Goal: Task Accomplishment & Management: Manage account settings

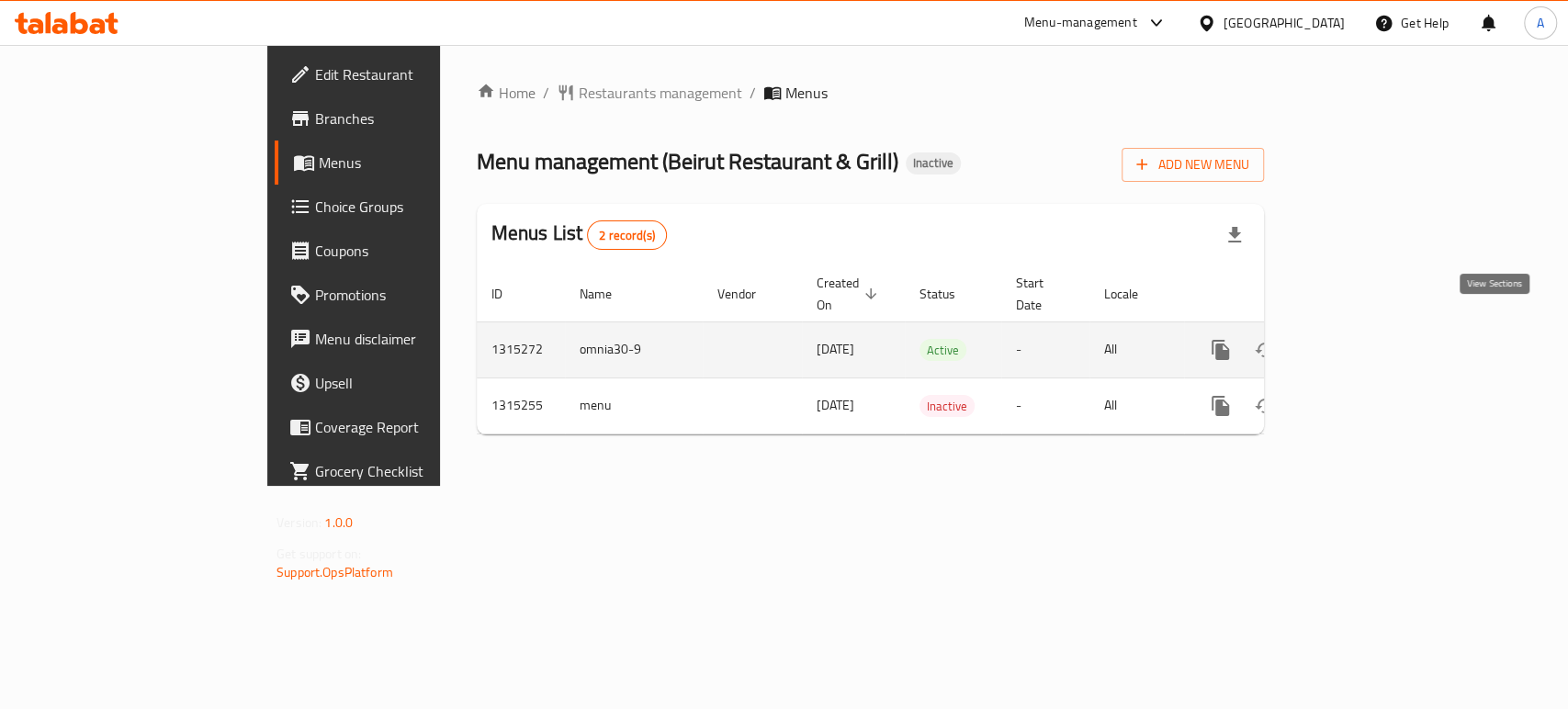
click at [1364, 339] on icon "enhanced table" at bounding box center [1353, 350] width 22 height 22
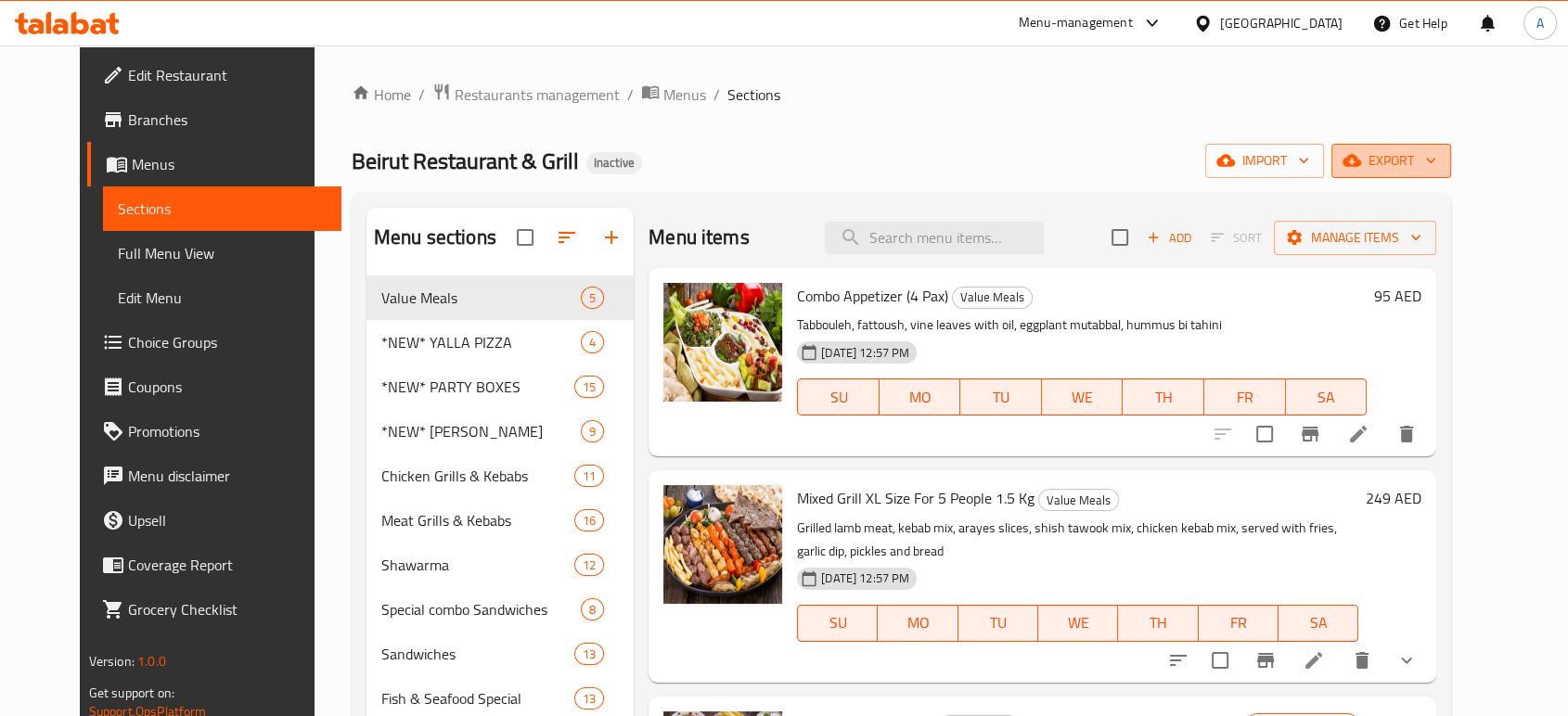
click at [1439, 160] on icon "button" at bounding box center [1430, 160] width 19 height 19
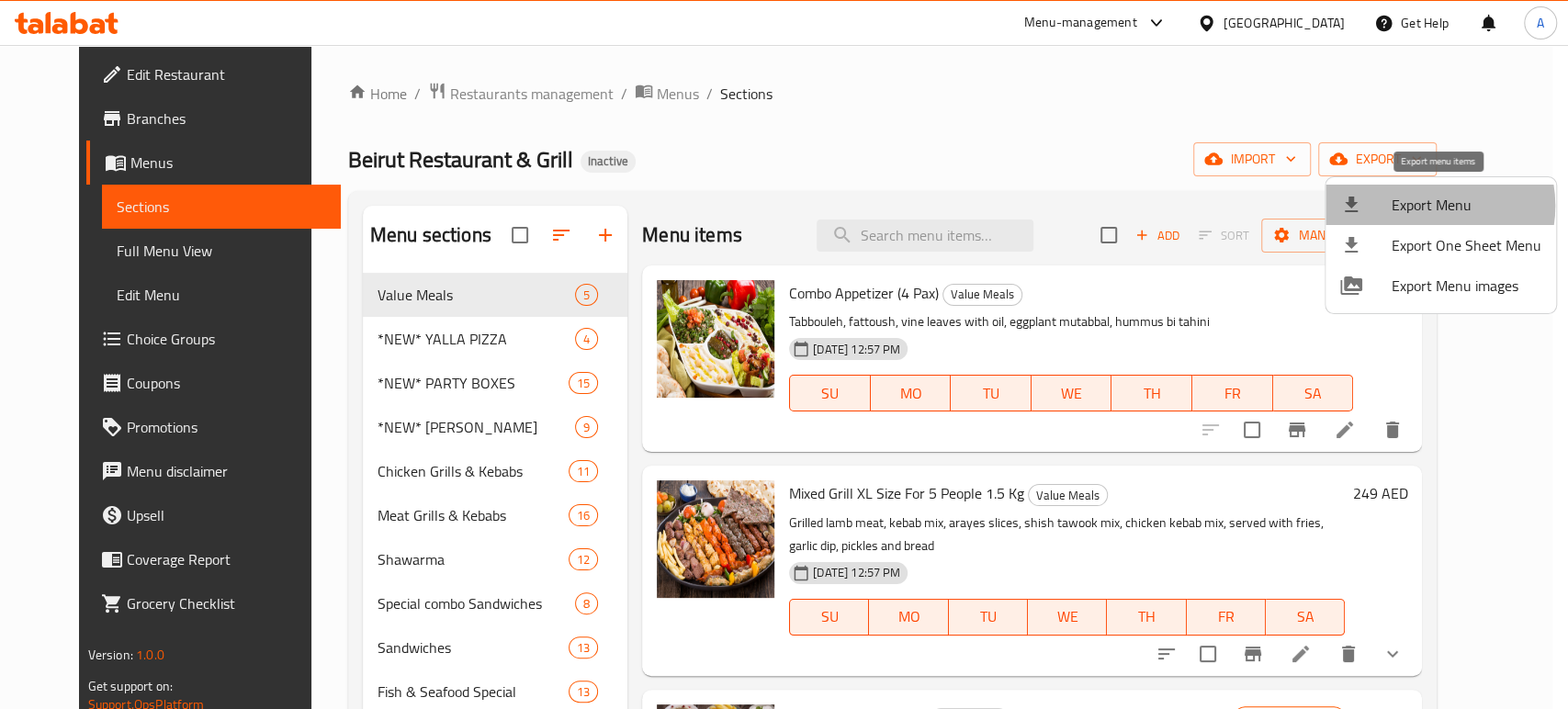
click at [1426, 205] on span "Export Menu" at bounding box center [1467, 205] width 150 height 22
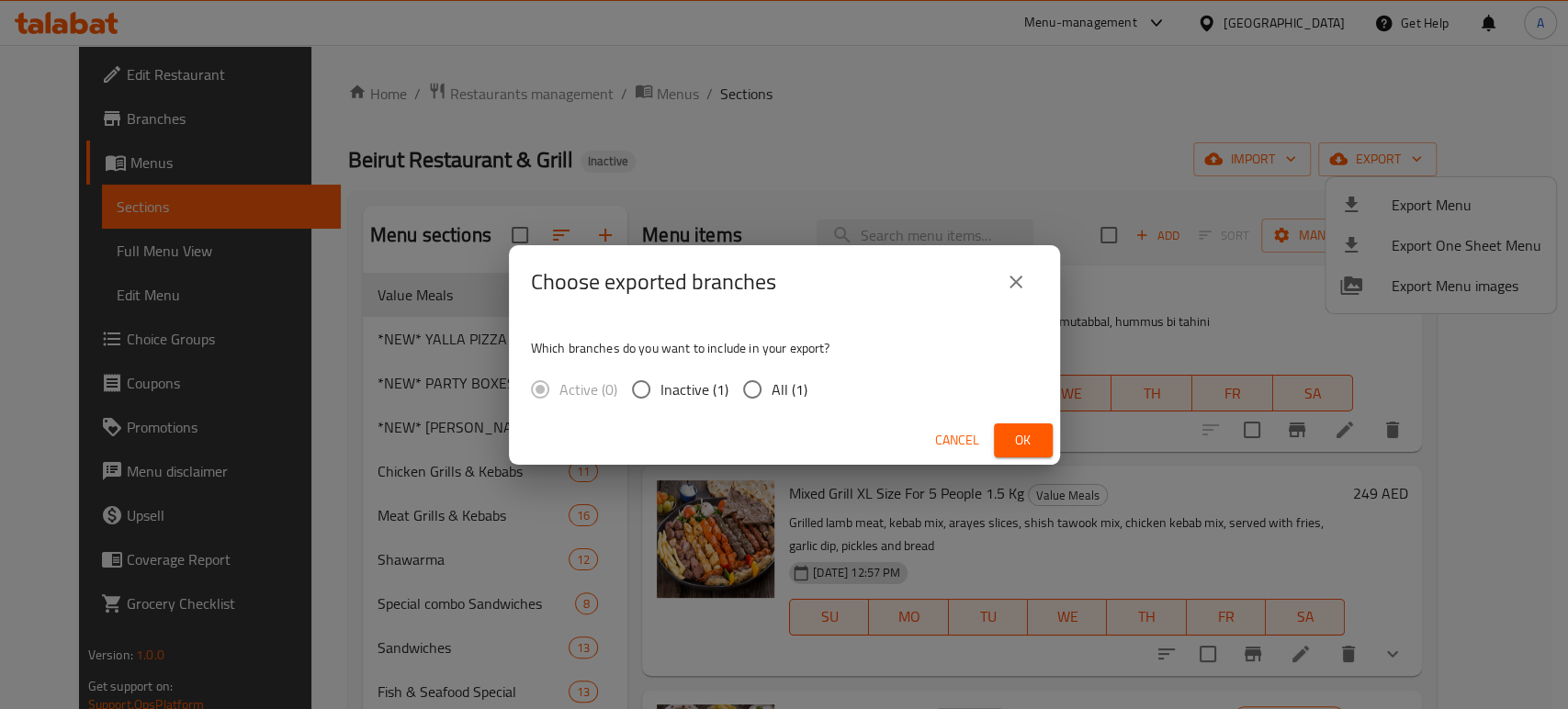
click at [779, 391] on span "All (1)" at bounding box center [789, 389] width 36 height 22
click at [771, 391] on input "All (1)" at bounding box center [753, 389] width 39 height 39
radio input "true"
click at [1044, 457] on div "Cancel Ok" at bounding box center [784, 440] width 551 height 48
click at [1037, 450] on button "Ok" at bounding box center [1023, 440] width 59 height 34
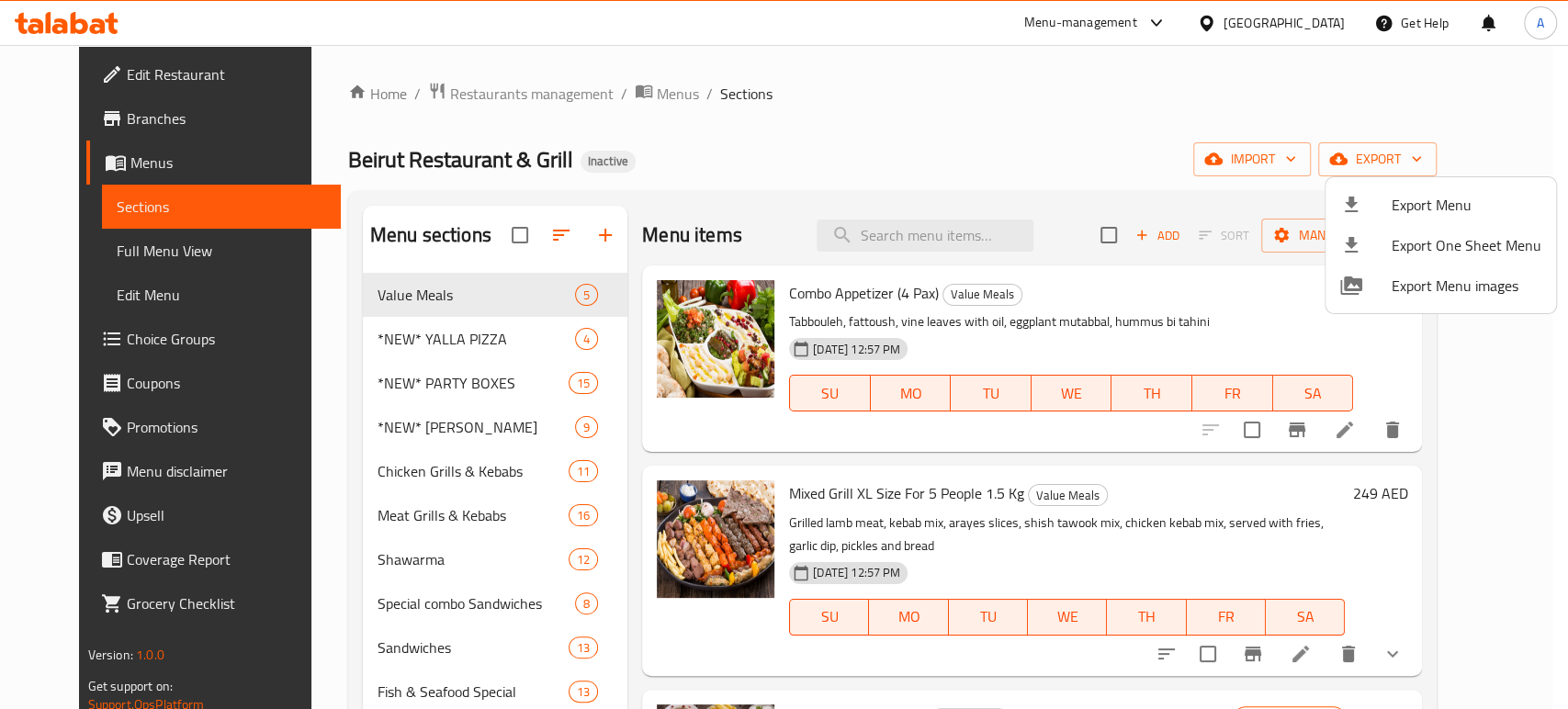
click at [1258, 36] on div at bounding box center [784, 354] width 1568 height 709
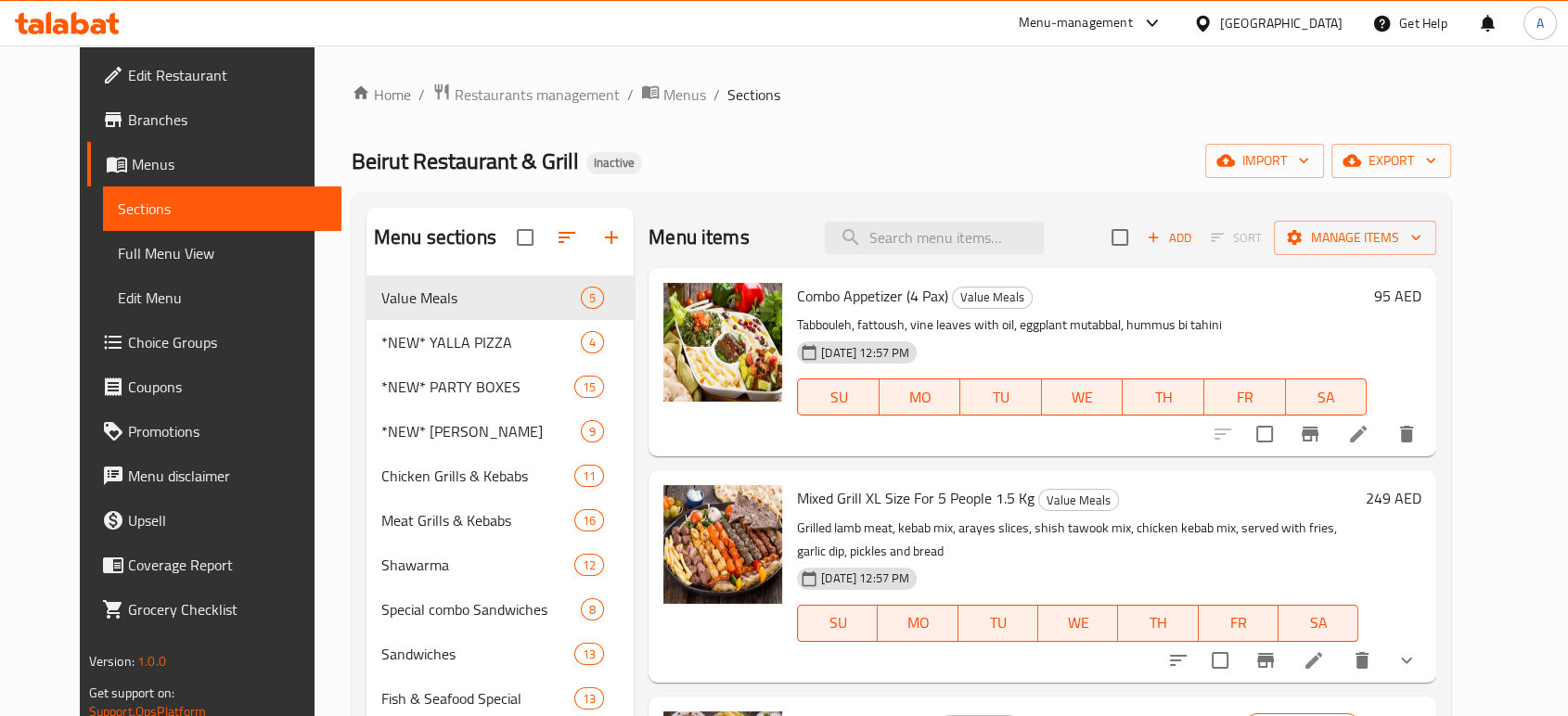
click at [1265, 23] on div "United Arab Emirates" at bounding box center [1281, 23] width 122 height 21
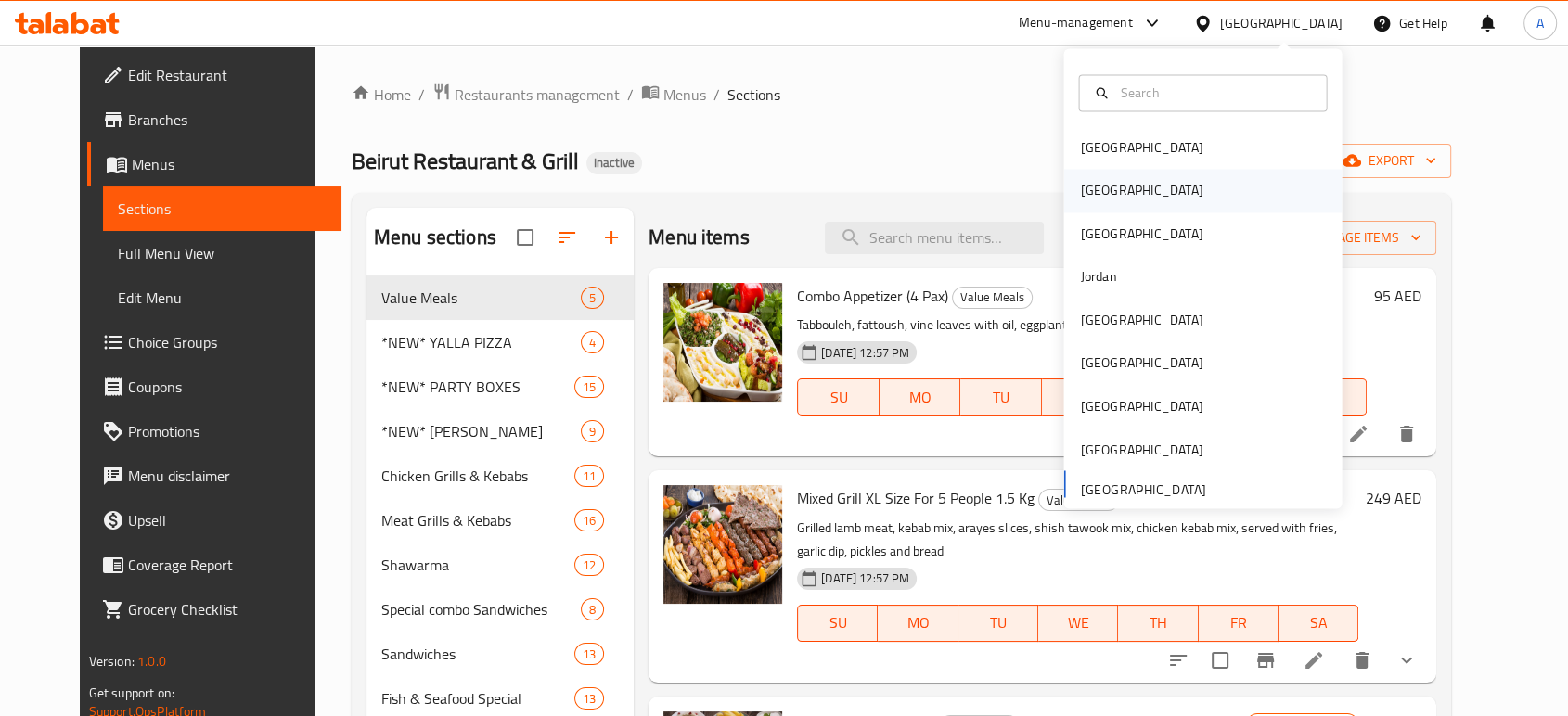
click at [1102, 183] on div "[GEOGRAPHIC_DATA]" at bounding box center [1141, 190] width 152 height 42
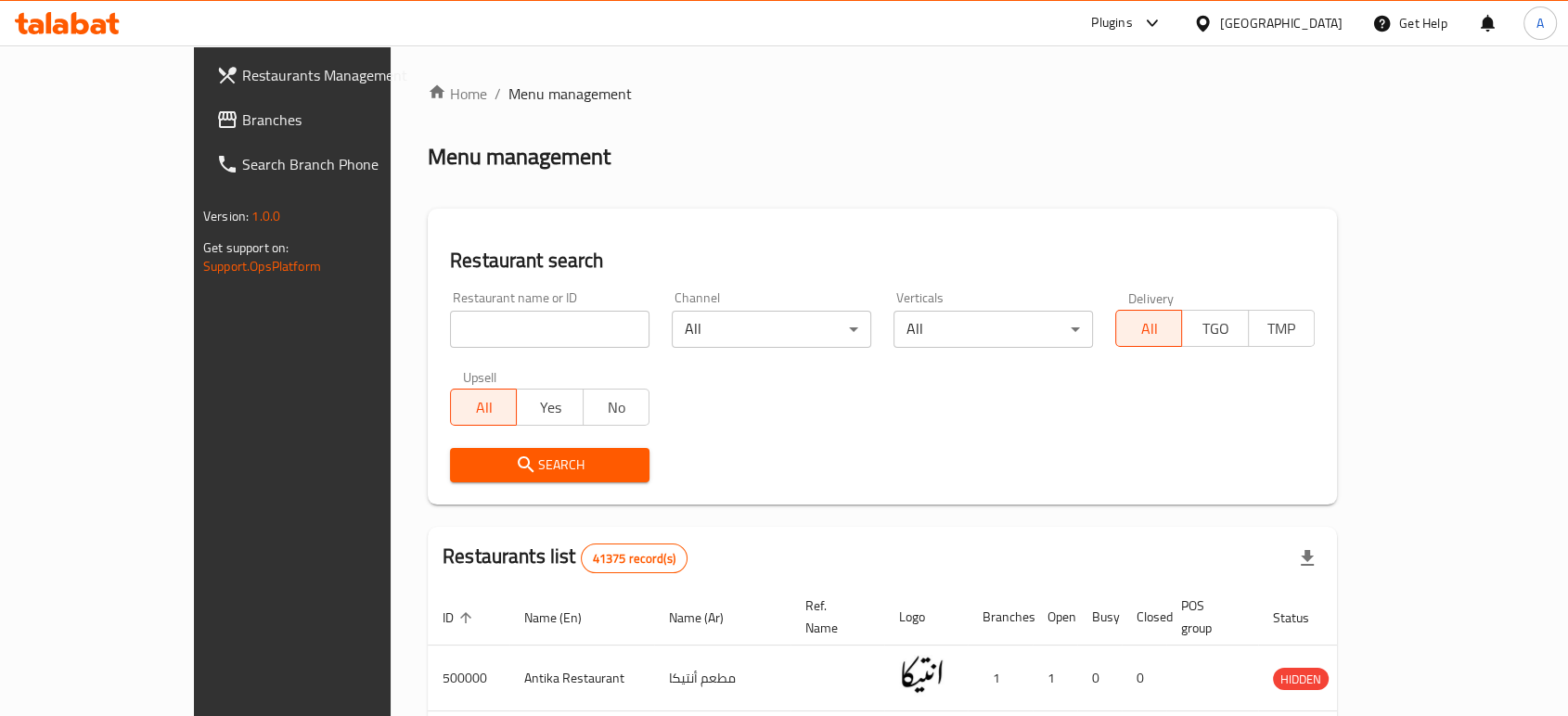
click at [242, 129] on span "Branches" at bounding box center [342, 120] width 199 height 23
click at [242, 112] on span "Branches" at bounding box center [342, 120] width 199 height 23
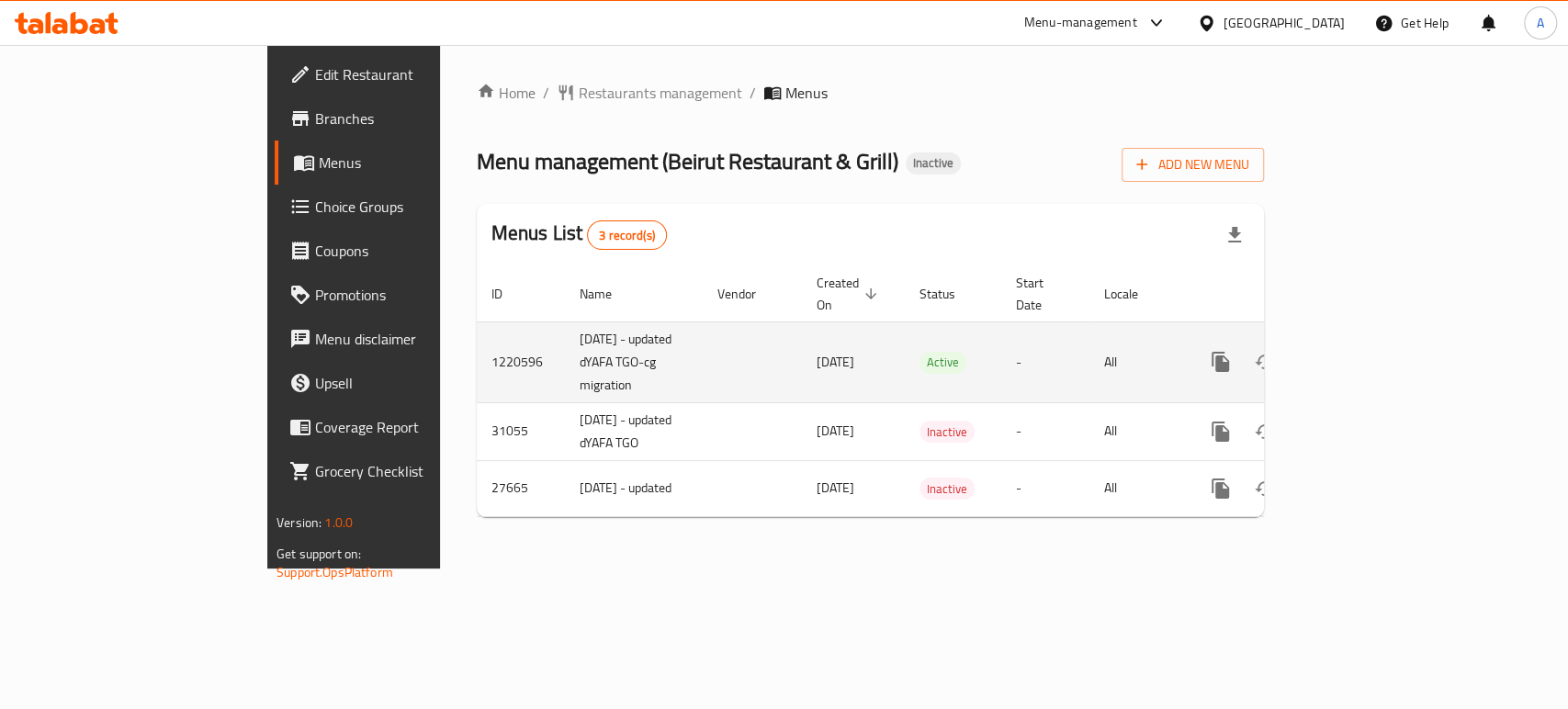
click at [1390, 341] on td "enhanced table" at bounding box center [1286, 361] width 205 height 81
click at [1376, 341] on link "enhanced table" at bounding box center [1352, 361] width 44 height 44
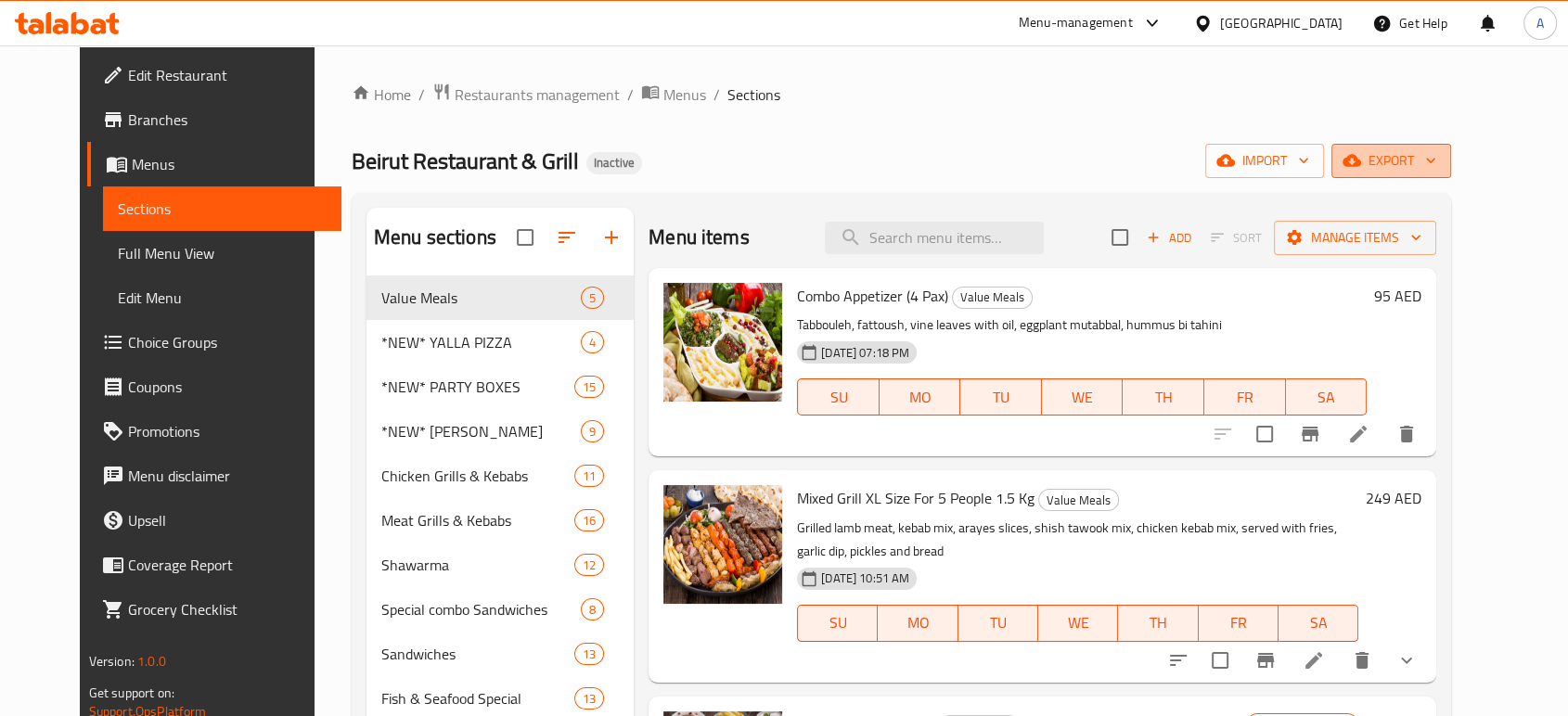
click at [1436, 170] on span "export" at bounding box center [1391, 160] width 90 height 23
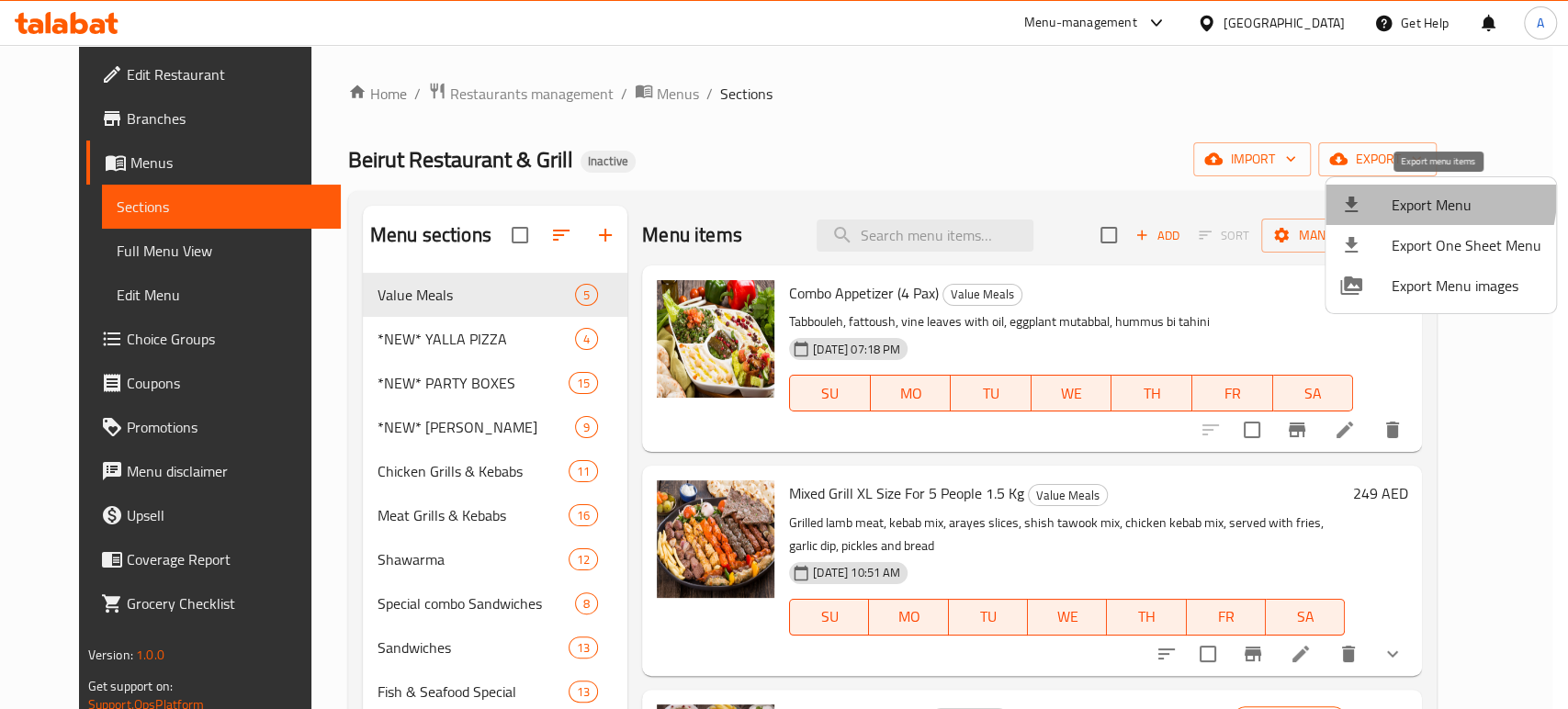
click at [1412, 194] on span "Export Menu" at bounding box center [1467, 205] width 150 height 22
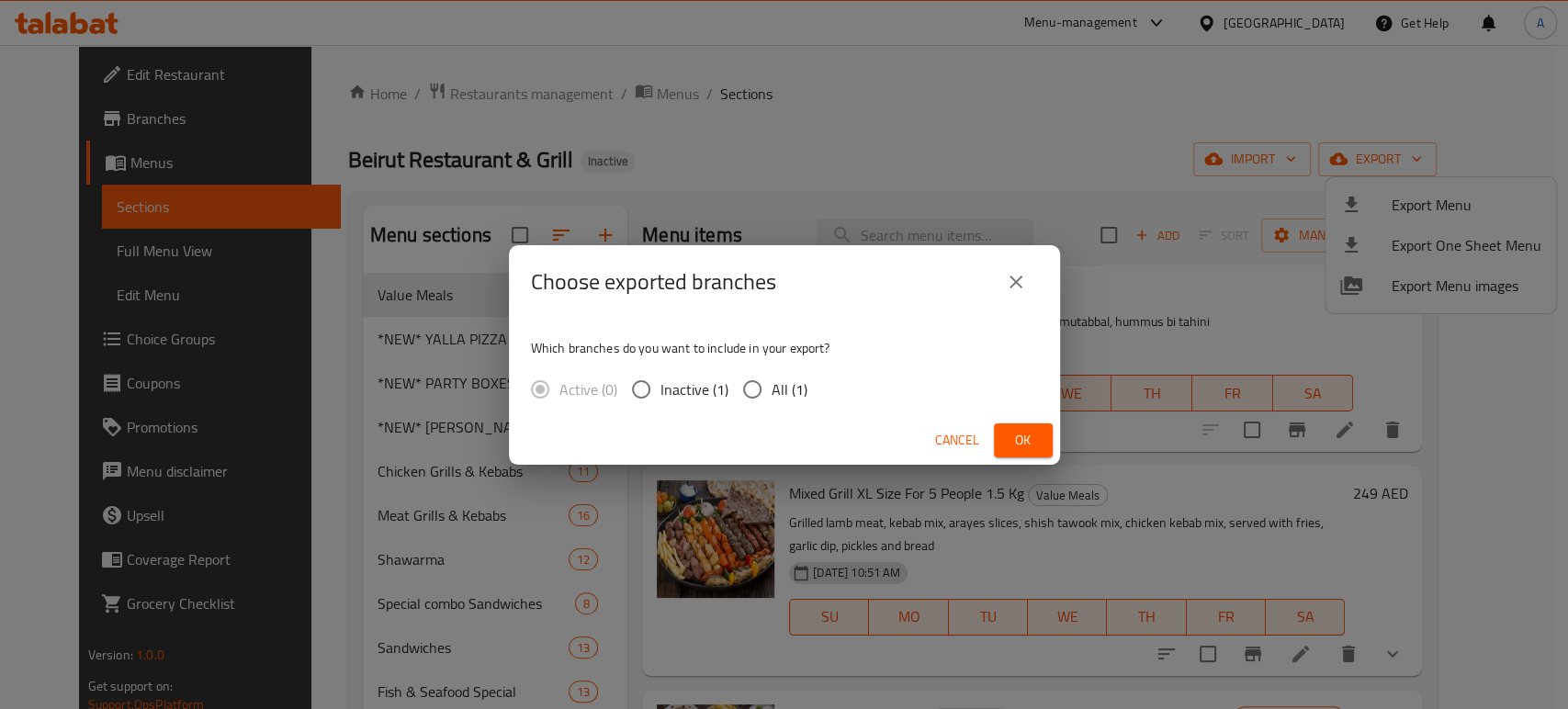
click at [802, 379] on span "All (1)" at bounding box center [789, 389] width 36 height 22
click at [771, 379] on input "All (1)" at bounding box center [753, 389] width 39 height 39
radio input "true"
click at [1031, 427] on button "Ok" at bounding box center [1023, 440] width 59 height 34
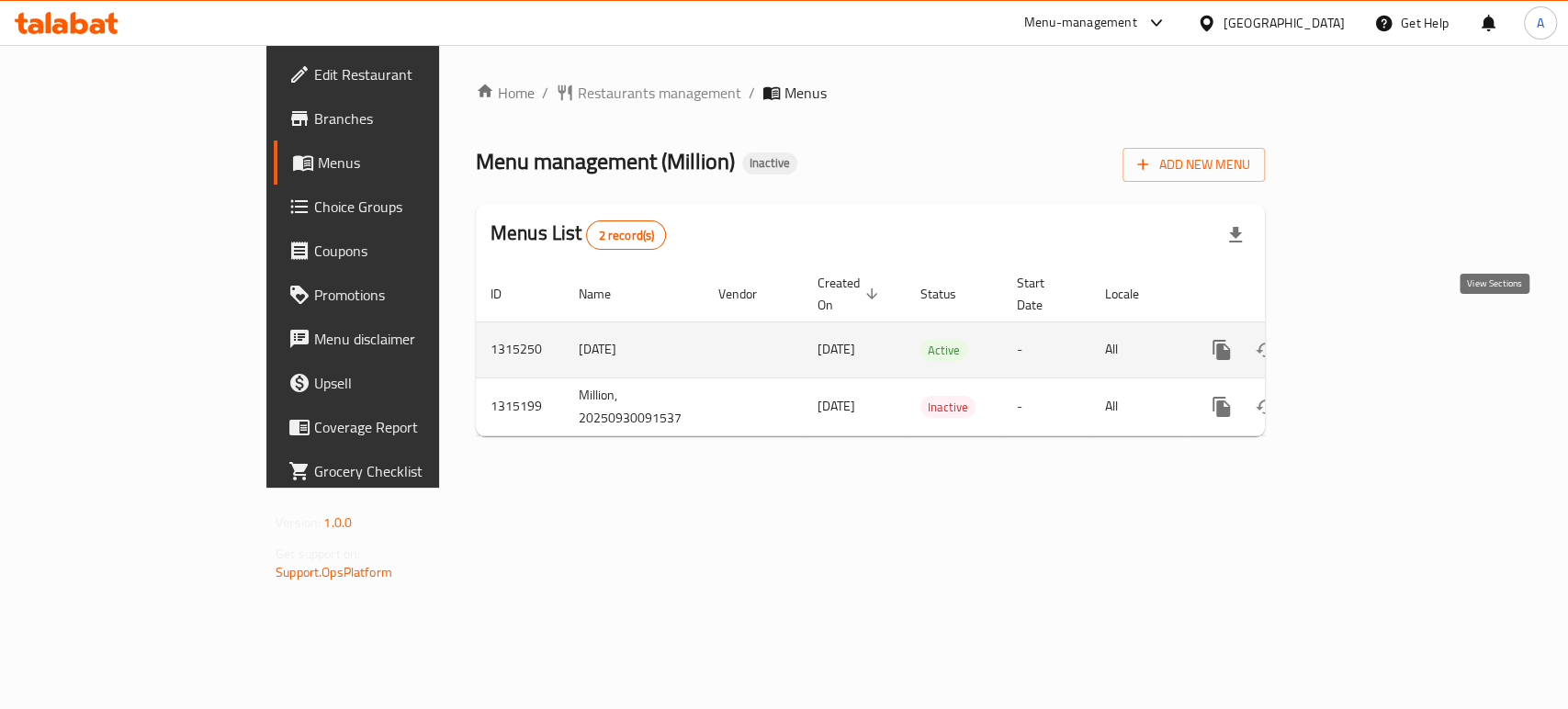
click at [1365, 339] on icon "enhanced table" at bounding box center [1354, 350] width 22 height 22
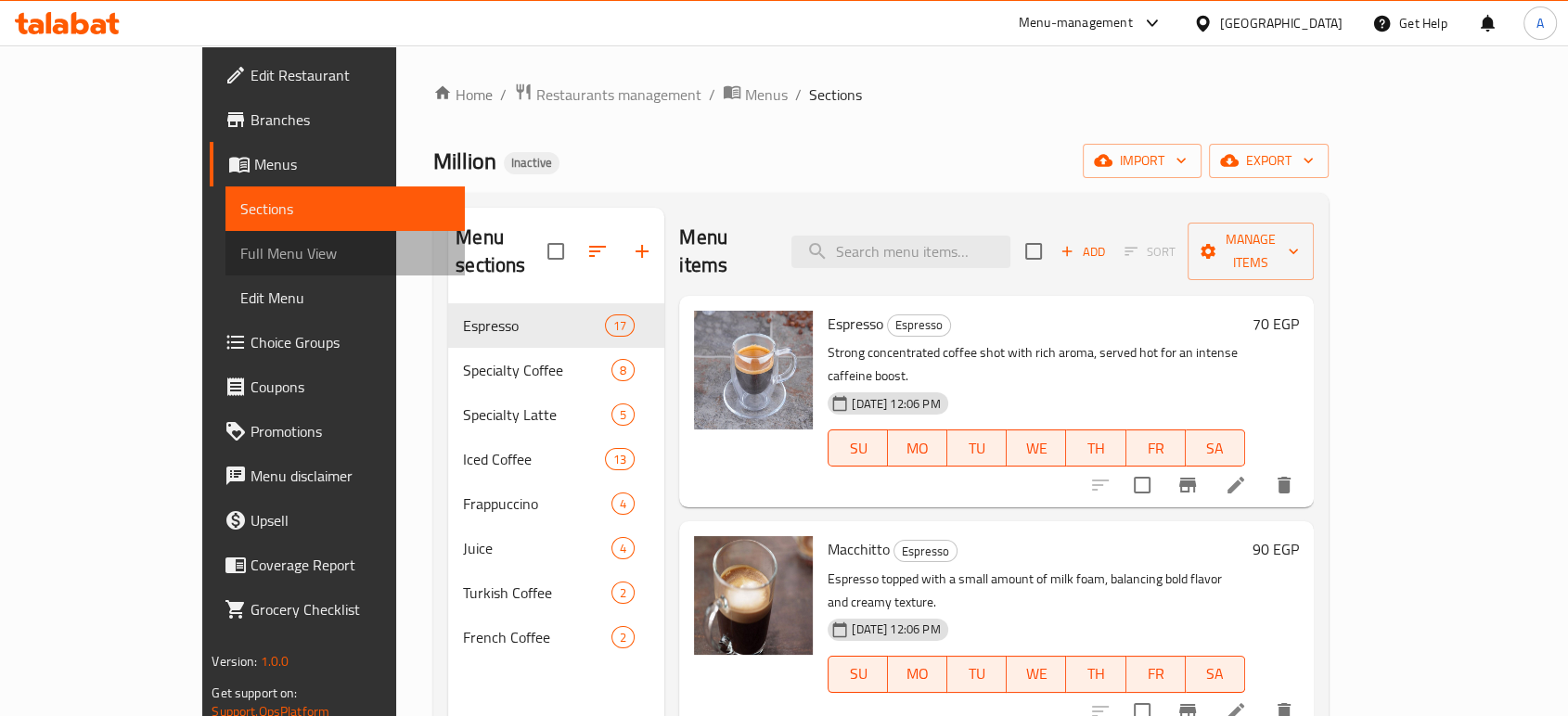
click at [240, 251] on span "Full Menu View" at bounding box center [344, 253] width 208 height 23
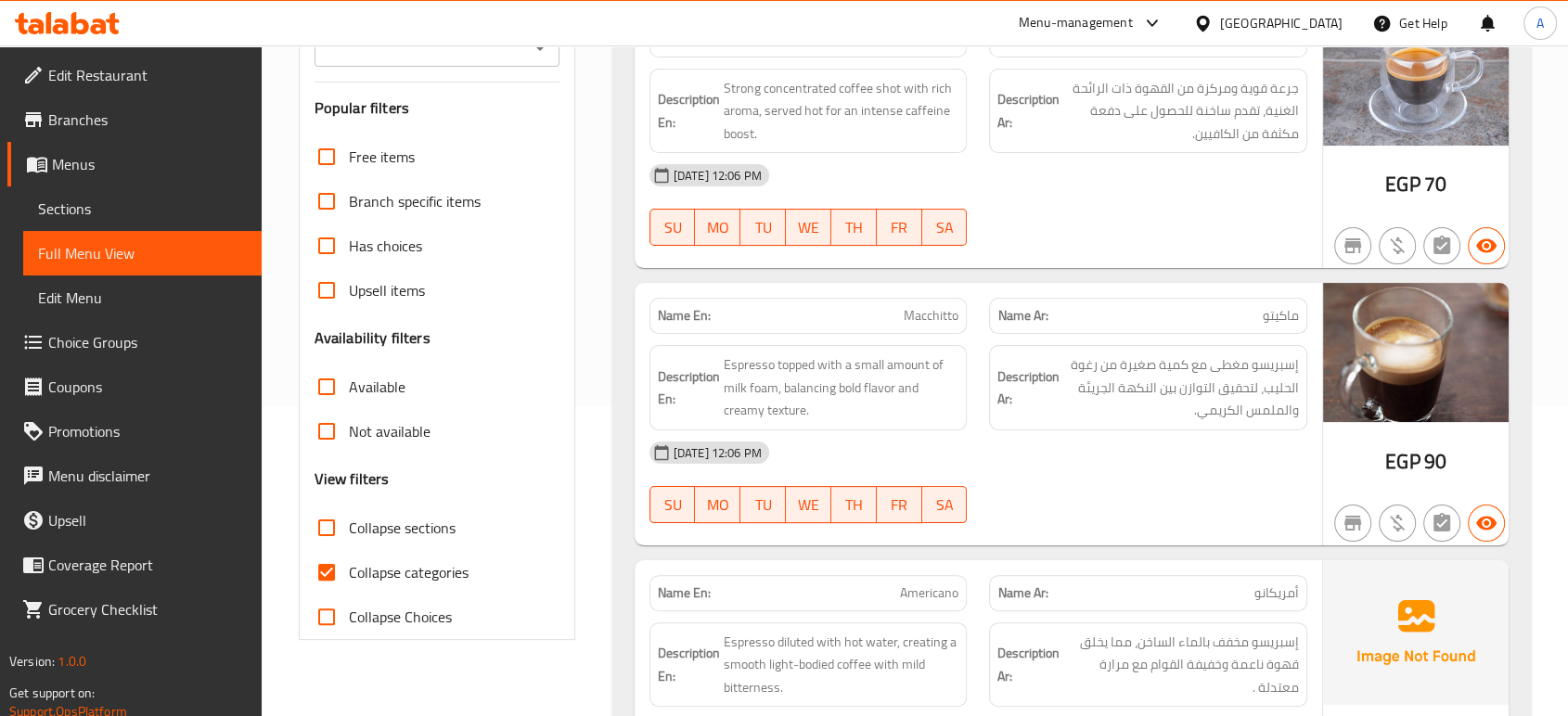
scroll to position [312, 0]
click at [365, 586] on label "Collapse categories" at bounding box center [386, 570] width 164 height 44
click at [349, 586] on input "Collapse categories" at bounding box center [326, 570] width 44 height 44
checkbox input "false"
click at [372, 537] on span "Collapse sections" at bounding box center [403, 526] width 107 height 23
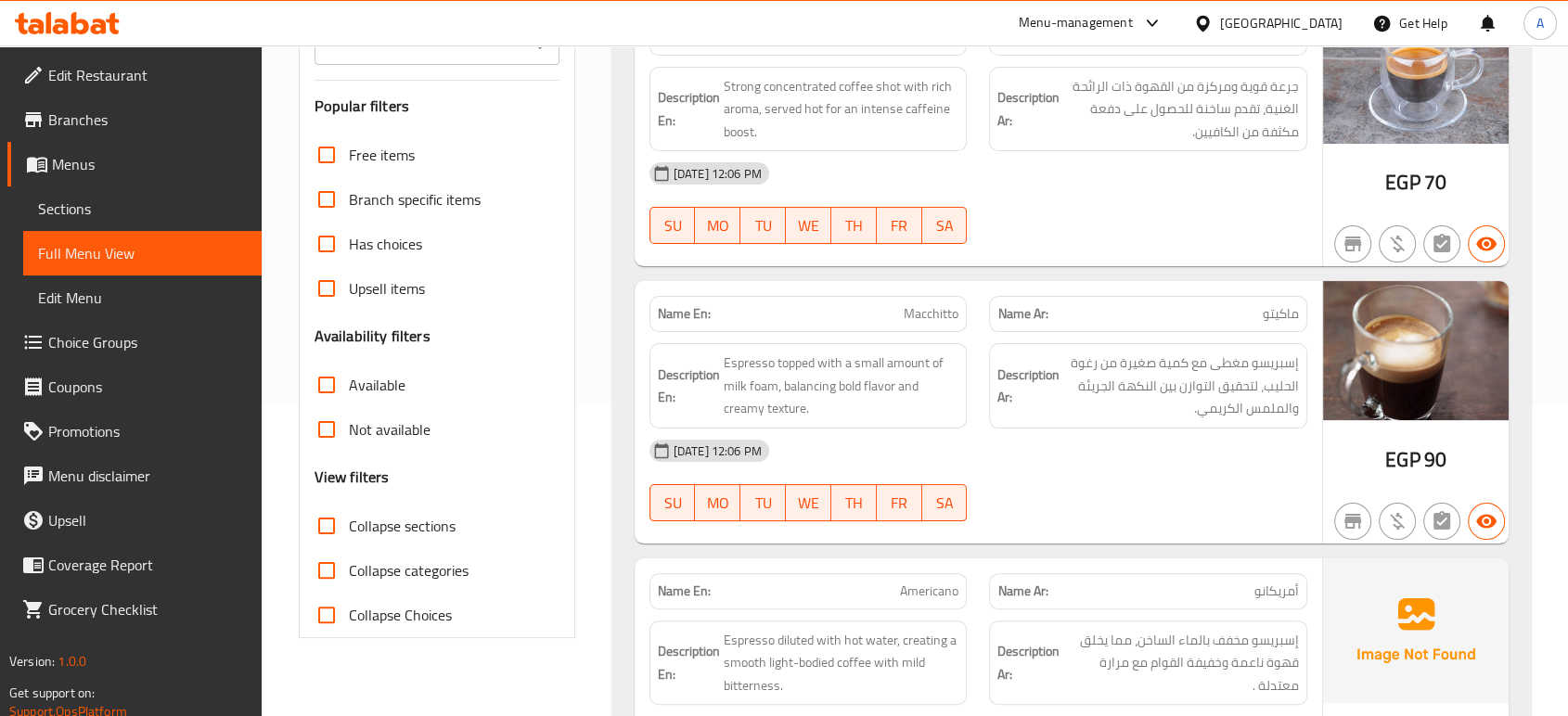
click at [349, 539] on input "Collapse sections" at bounding box center [326, 526] width 44 height 44
checkbox input "true"
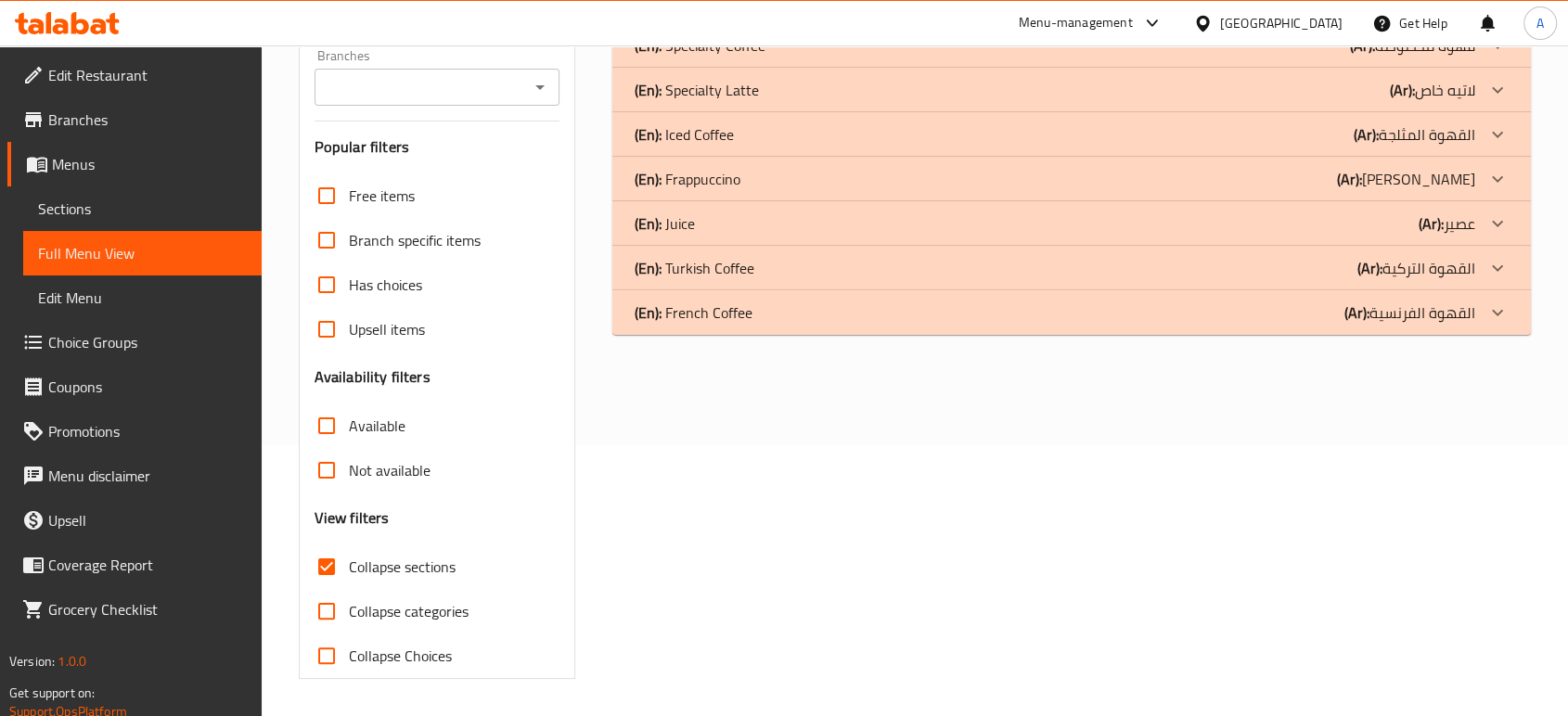
scroll to position [270, 0]
click at [744, 273] on p "(En): Turkish Coffee" at bounding box center [694, 269] width 120 height 23
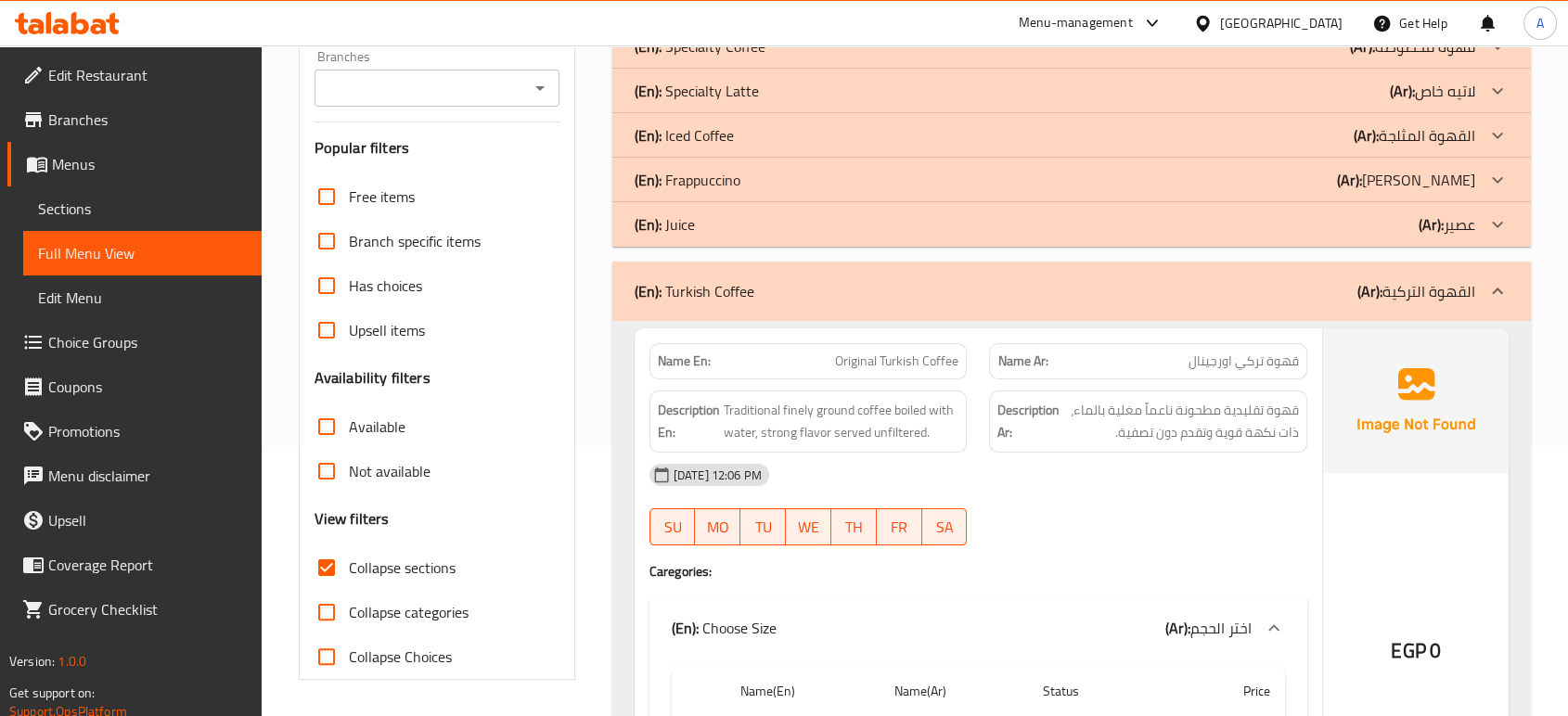
click at [727, 294] on p "(En): Turkish Coffee" at bounding box center [694, 292] width 120 height 23
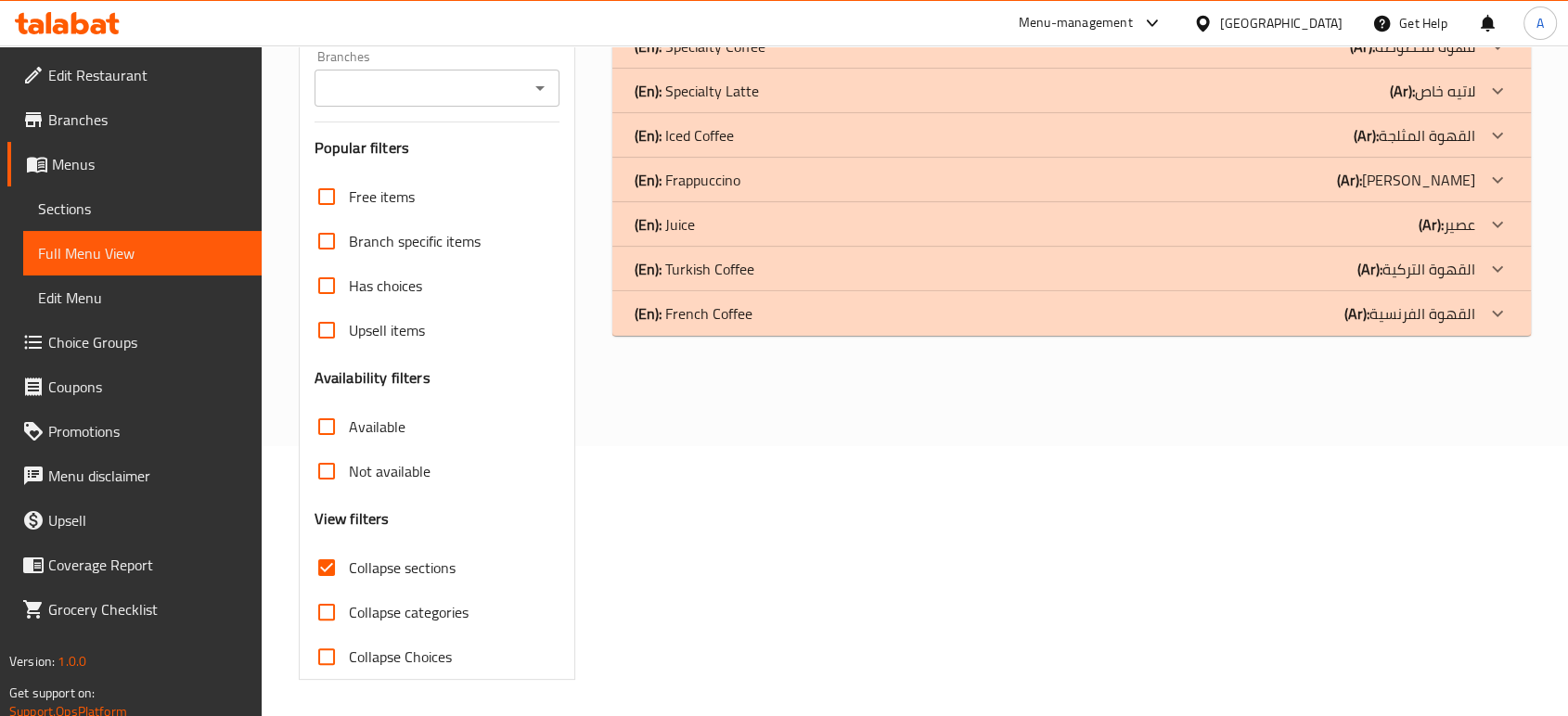
click at [725, 325] on p "(En): French Coffee" at bounding box center [693, 313] width 118 height 23
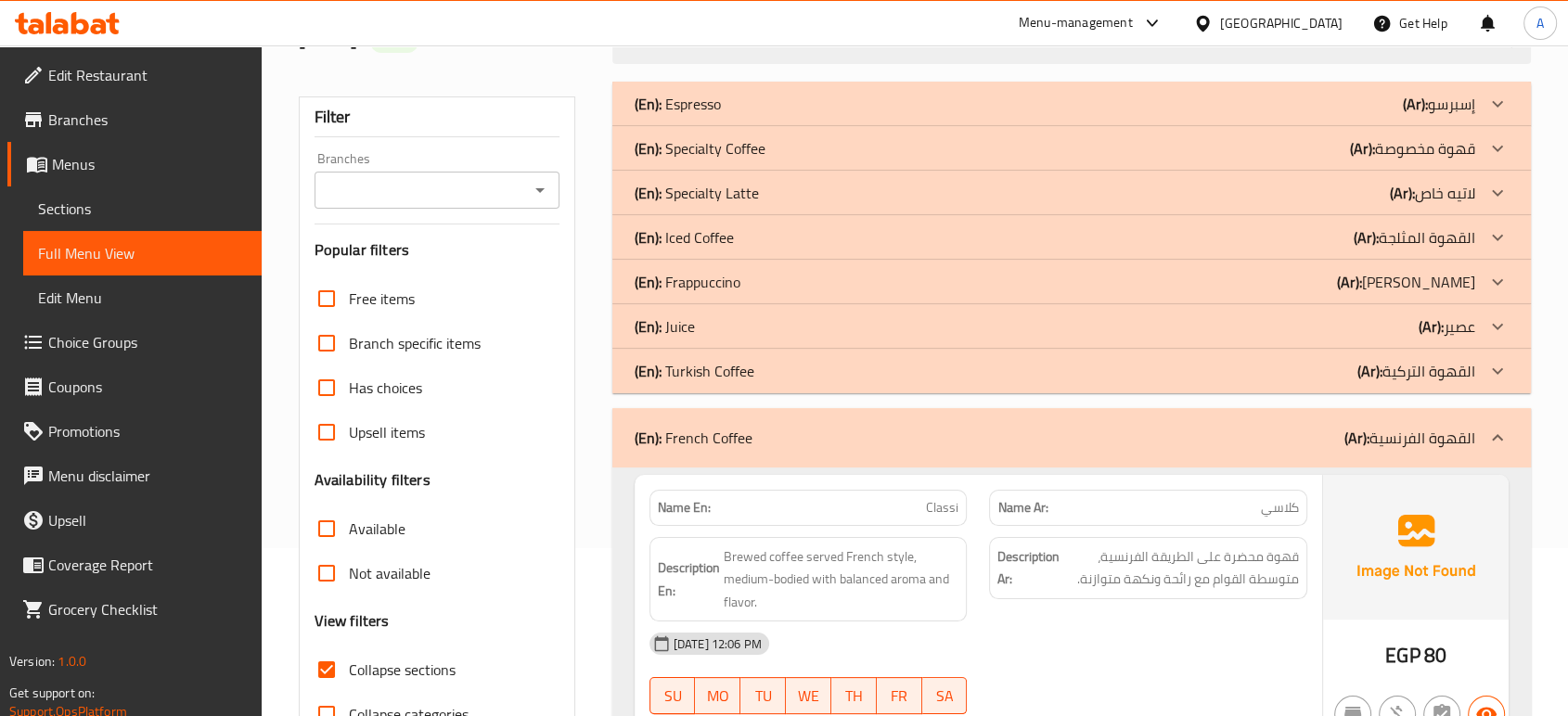
scroll to position [164, 0]
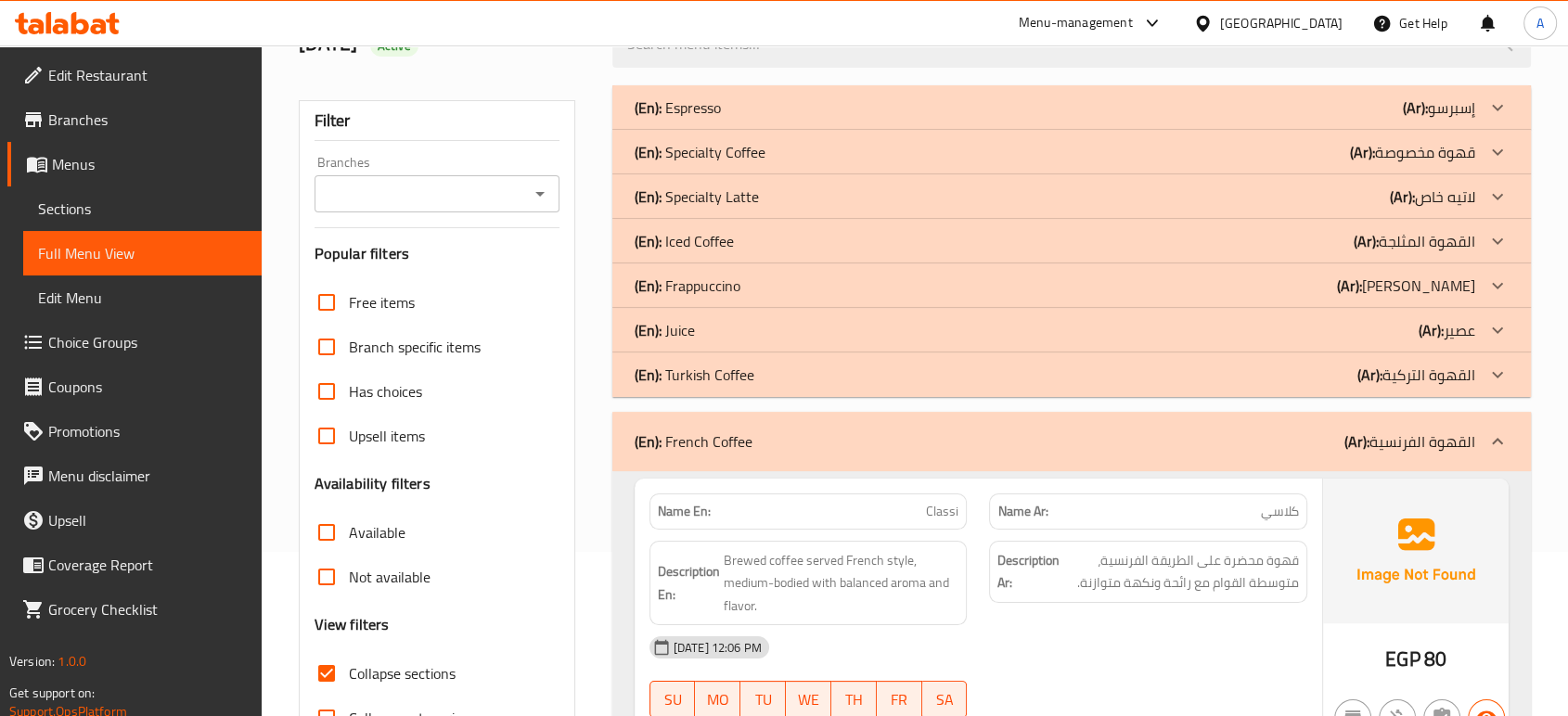
click at [702, 197] on p "(En): Specialty Latte" at bounding box center [696, 197] width 124 height 23
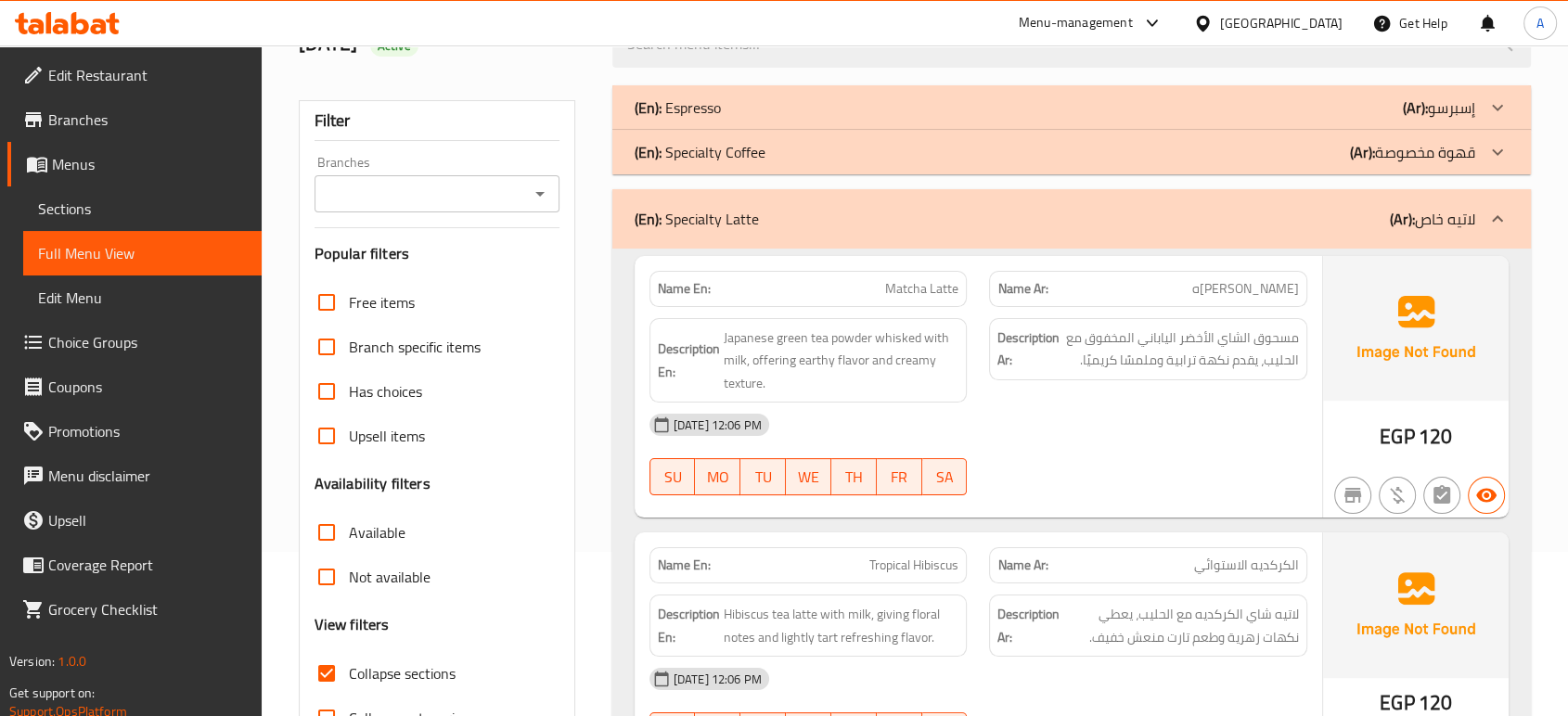
click at [721, 153] on p "(En): Specialty Coffee" at bounding box center [699, 152] width 130 height 23
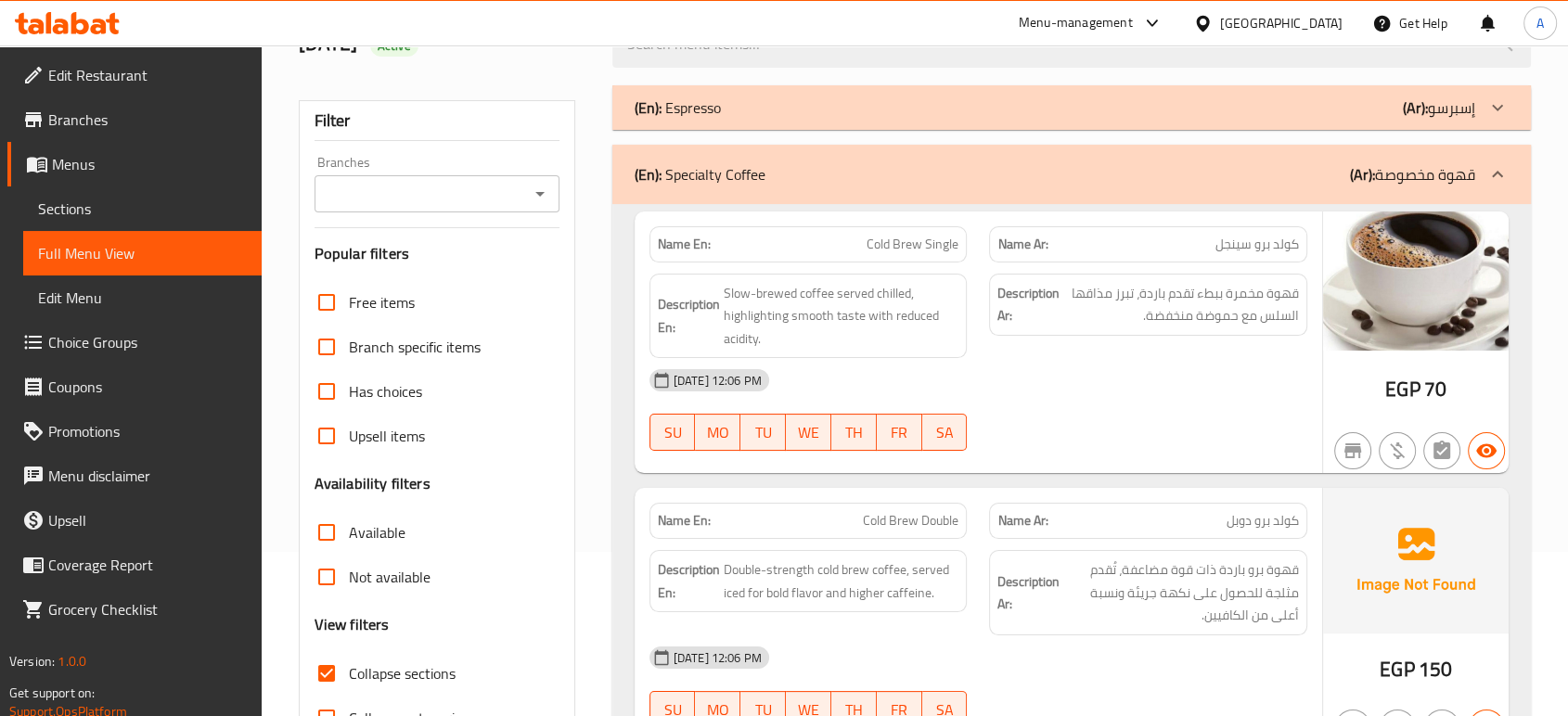
click at [716, 117] on p "(En): Espresso" at bounding box center [677, 108] width 86 height 23
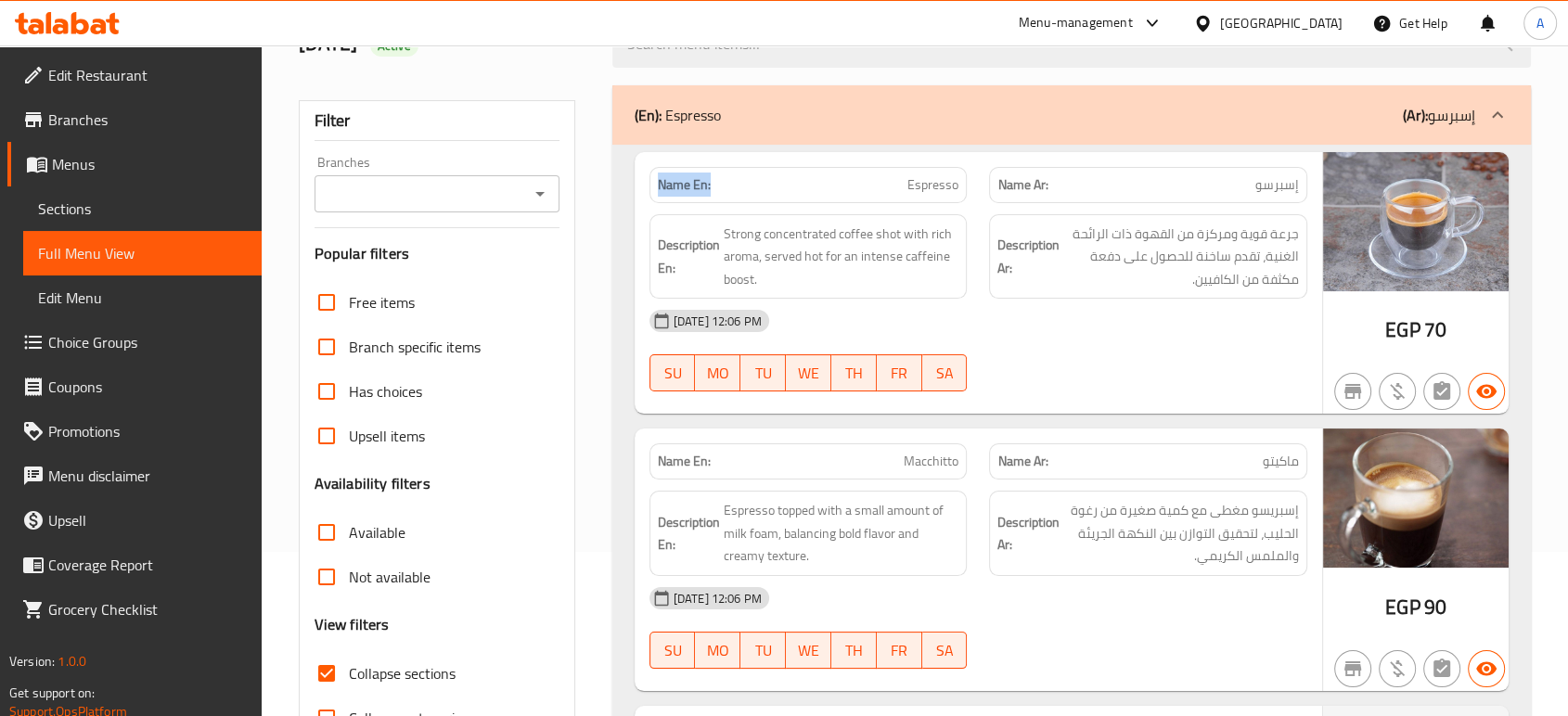
drag, startPoint x: 738, startPoint y: 188, endPoint x: 634, endPoint y: 191, distance: 104.0
click at [634, 191] on div "Name En: Espresso Name Ar: إسبرسو Description En: Strong concentrated coffee sh…" at bounding box center [978, 283] width 687 height 263
copy strong "Name En:"
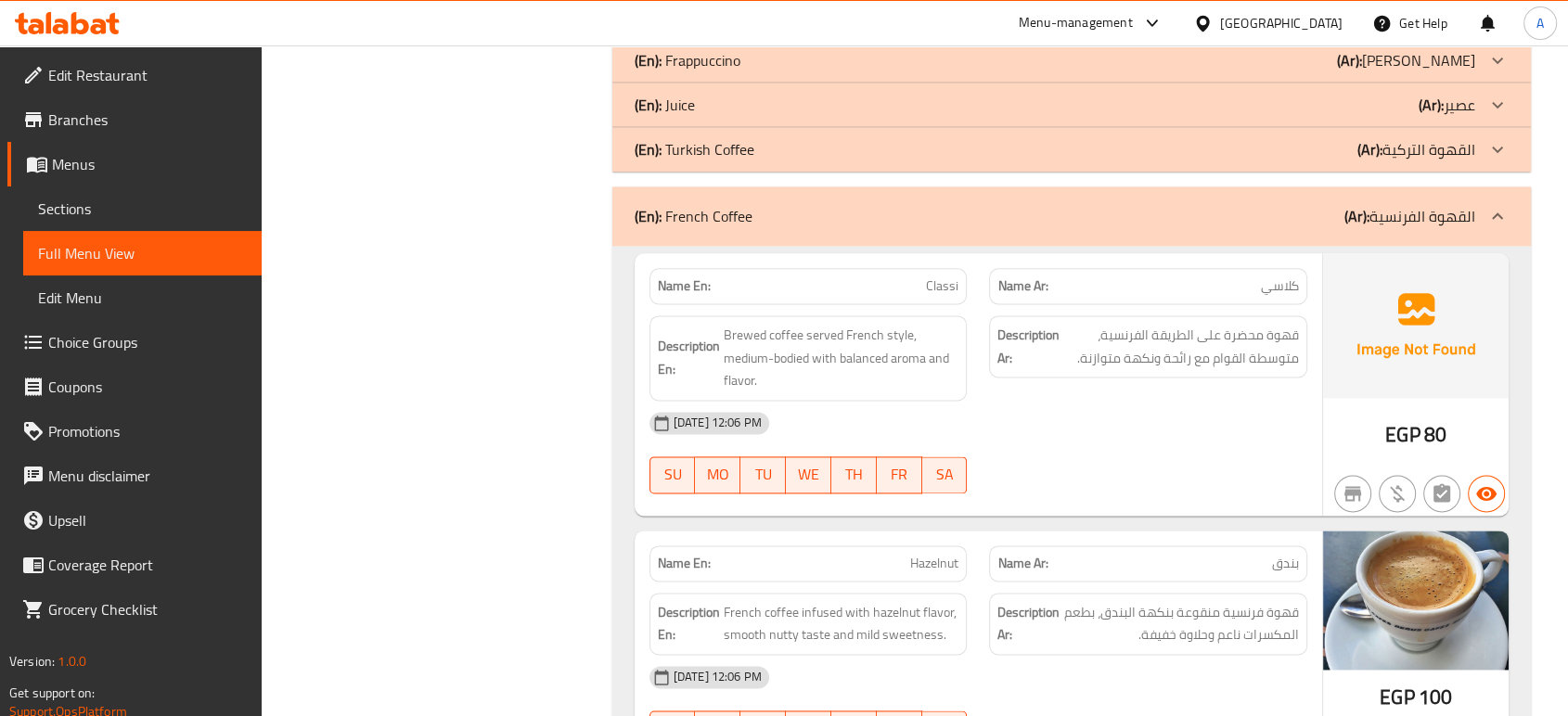
scroll to position [9489, 0]
